Goal: Task Accomplishment & Management: Manage account settings

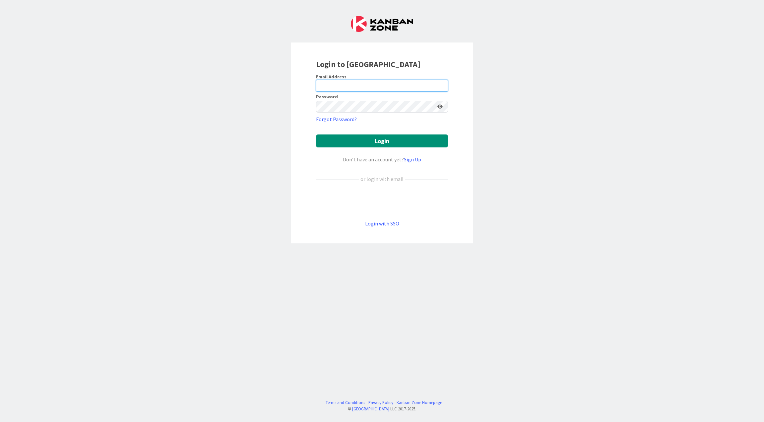
click at [376, 85] on input "email" at bounding box center [382, 86] width 132 height 12
click at [0, 421] on com-1password-button at bounding box center [0, 422] width 0 height 0
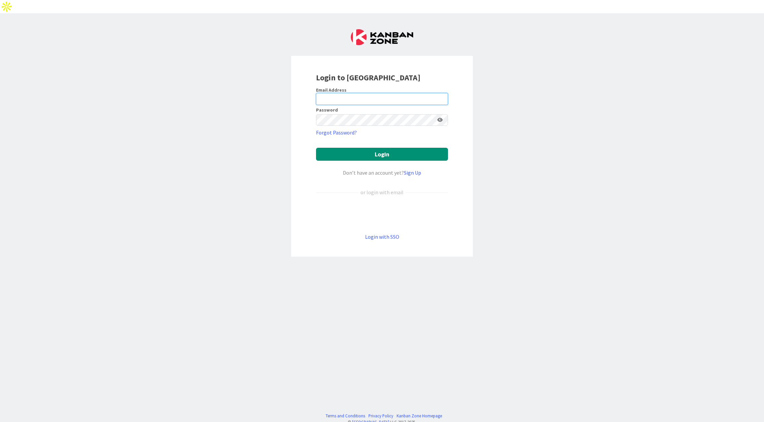
click at [408, 93] on input "email" at bounding box center [382, 99] width 132 height 12
click at [534, 163] on div "Login to [GEOGRAPHIC_DATA] Email Address Password Forgot Password? Login Don’t …" at bounding box center [382, 224] width 764 height 422
click at [397, 93] on input "email" at bounding box center [382, 99] width 132 height 12
type input "[PERSON_NAME][EMAIL_ADDRESS][DOMAIN_NAME]"
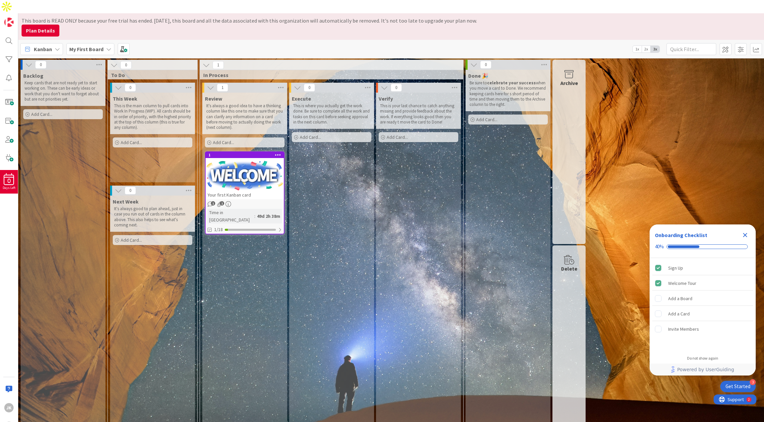
click at [745, 232] on icon "Close Checklist" at bounding box center [746, 235] width 8 height 8
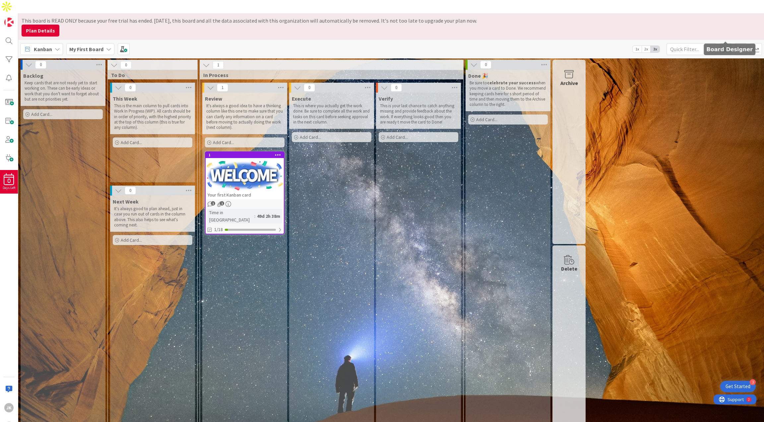
click at [729, 43] on span at bounding box center [726, 49] width 12 height 12
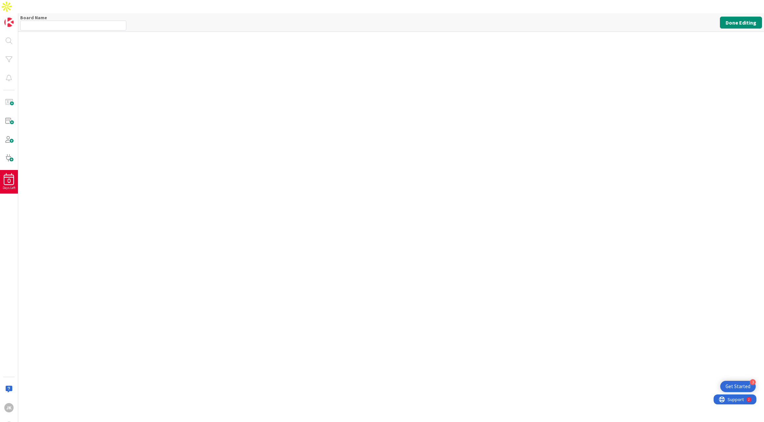
type input "My First Board"
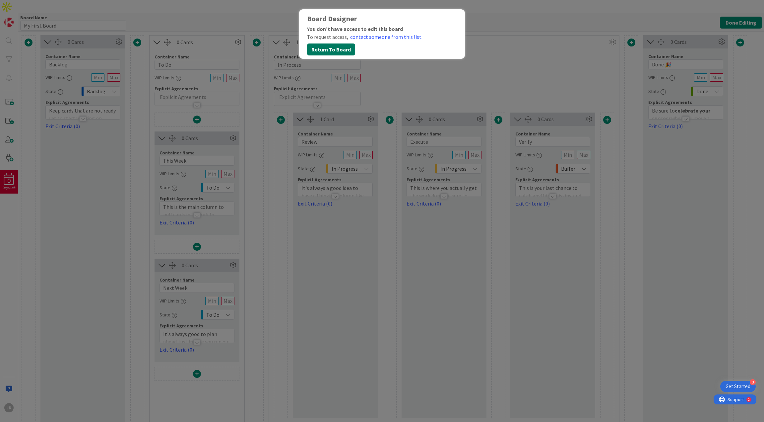
click at [339, 48] on button "Return To Board" at bounding box center [331, 49] width 48 height 12
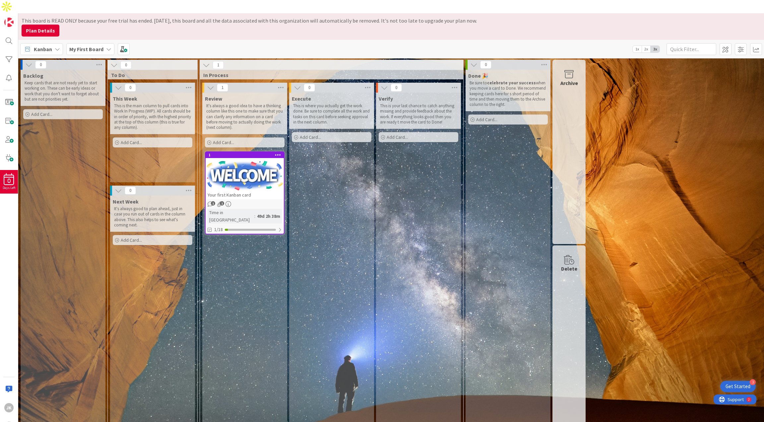
click at [106, 46] on icon at bounding box center [108, 48] width 5 height 5
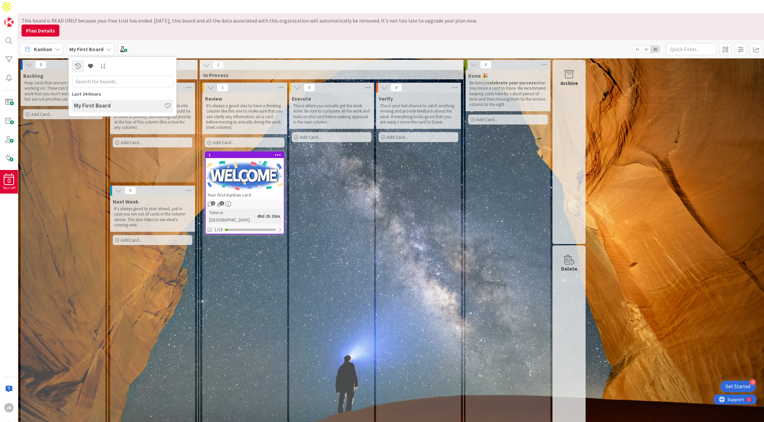
click at [169, 40] on div "Kanban My First Board Last 24 Hours My First Board 1x 2x 3x" at bounding box center [391, 49] width 746 height 18
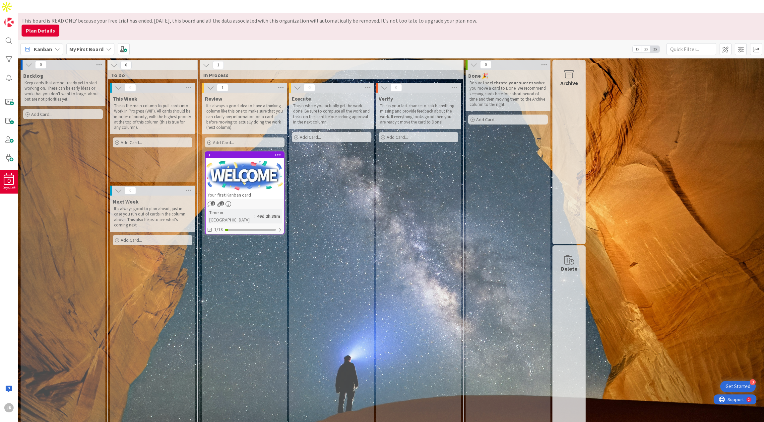
click at [715, 25] on div "Plan Details" at bounding box center [387, 31] width 730 height 12
click at [10, 403] on div "JK" at bounding box center [8, 407] width 9 height 9
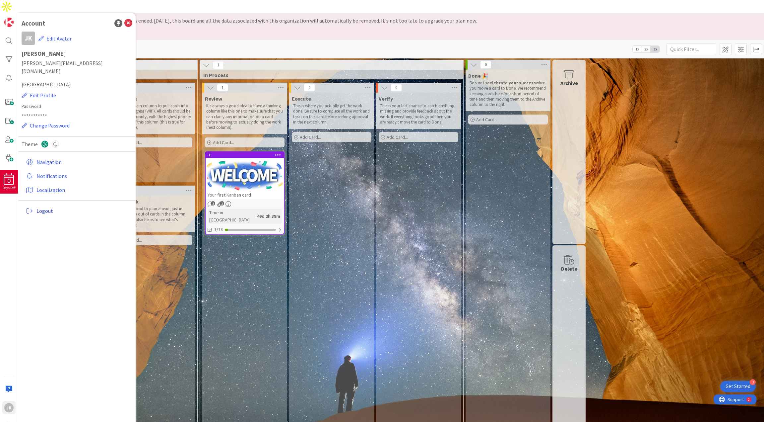
click at [52, 207] on span "Logout" at bounding box center [82, 211] width 93 height 8
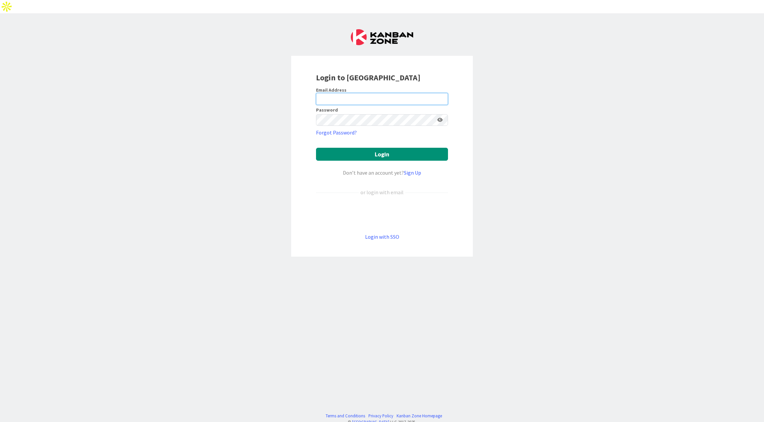
click at [401, 93] on input "email" at bounding box center [382, 99] width 132 height 12
type input "[EMAIL_ADDRESS][DOMAIN_NAME]"
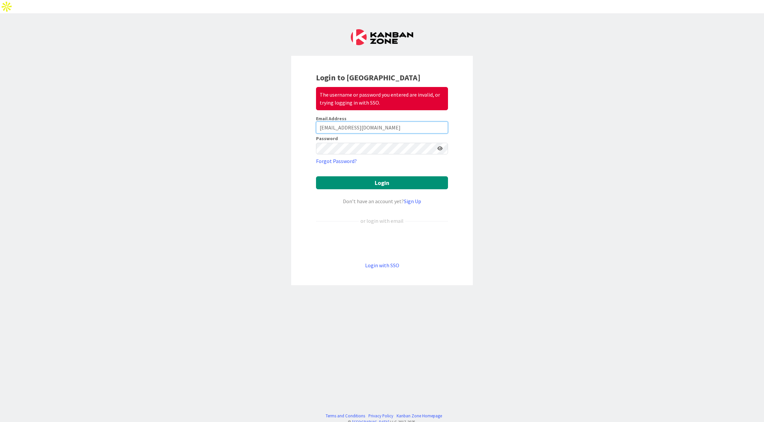
click at [402, 121] on input "[EMAIL_ADDRESS][DOMAIN_NAME]" at bounding box center [382, 127] width 132 height 12
click at [384, 176] on button "Login" at bounding box center [382, 182] width 132 height 13
click at [421, 121] on input "[EMAIL_ADDRESS][DOMAIN_NAME]" at bounding box center [382, 127] width 132 height 12
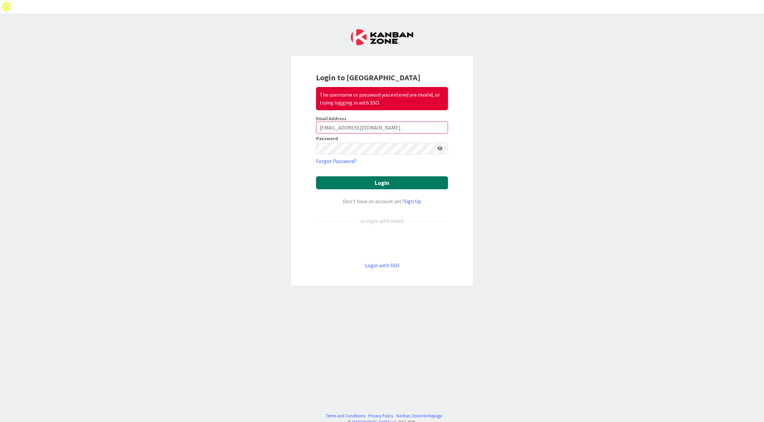
click at [369, 176] on button "Login" at bounding box center [382, 182] width 132 height 13
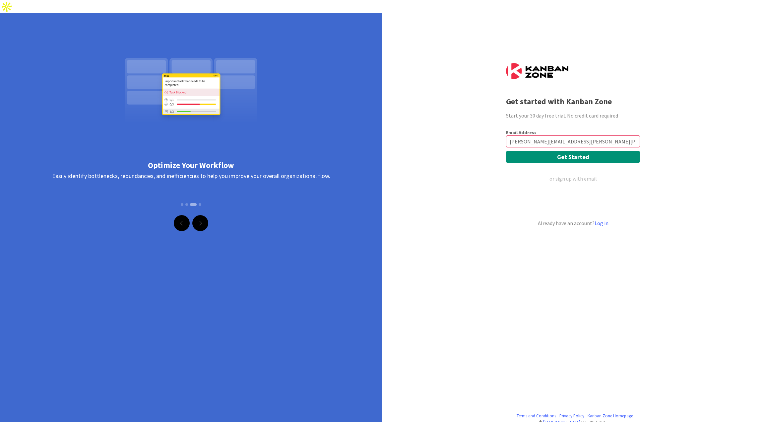
type input "[PERSON_NAME][EMAIL_ADDRESS][PERSON_NAME][PERSON_NAME][DOMAIN_NAME]"
click at [506, 151] on button "Get Started" at bounding box center [573, 157] width 134 height 12
